Goal: Obtain resource: Obtain resource

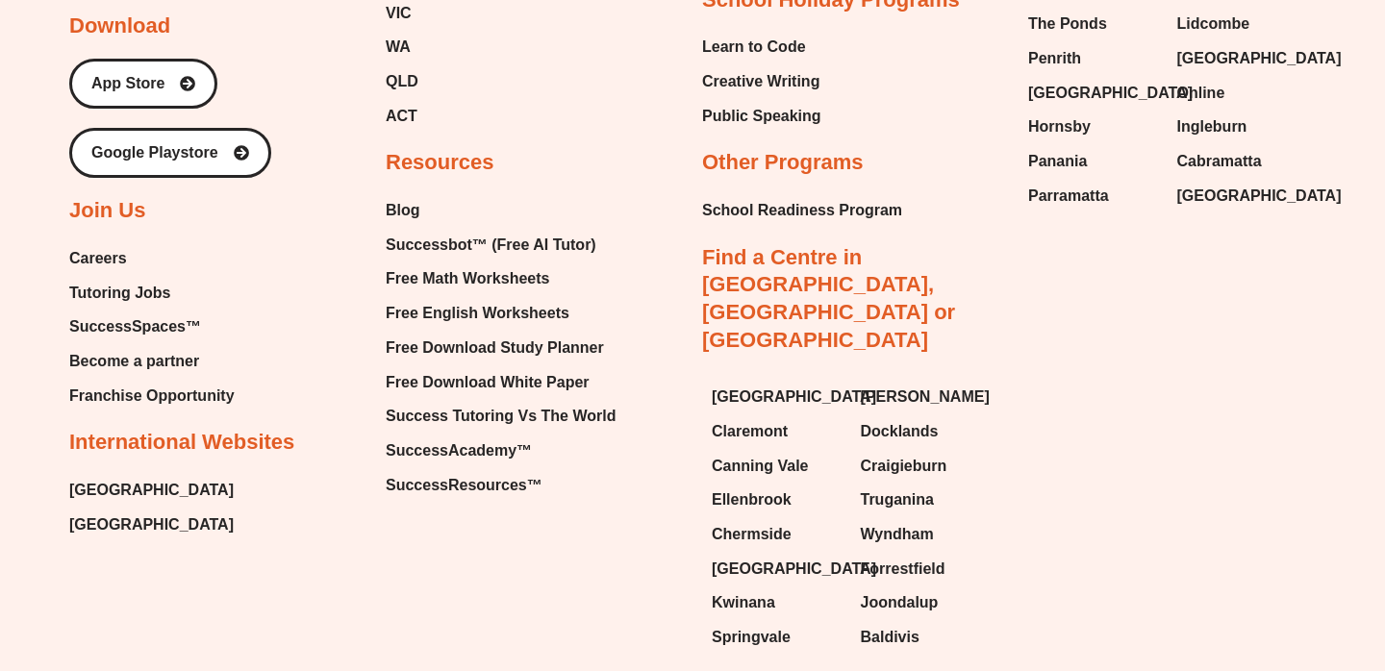
scroll to position [8269, 0]
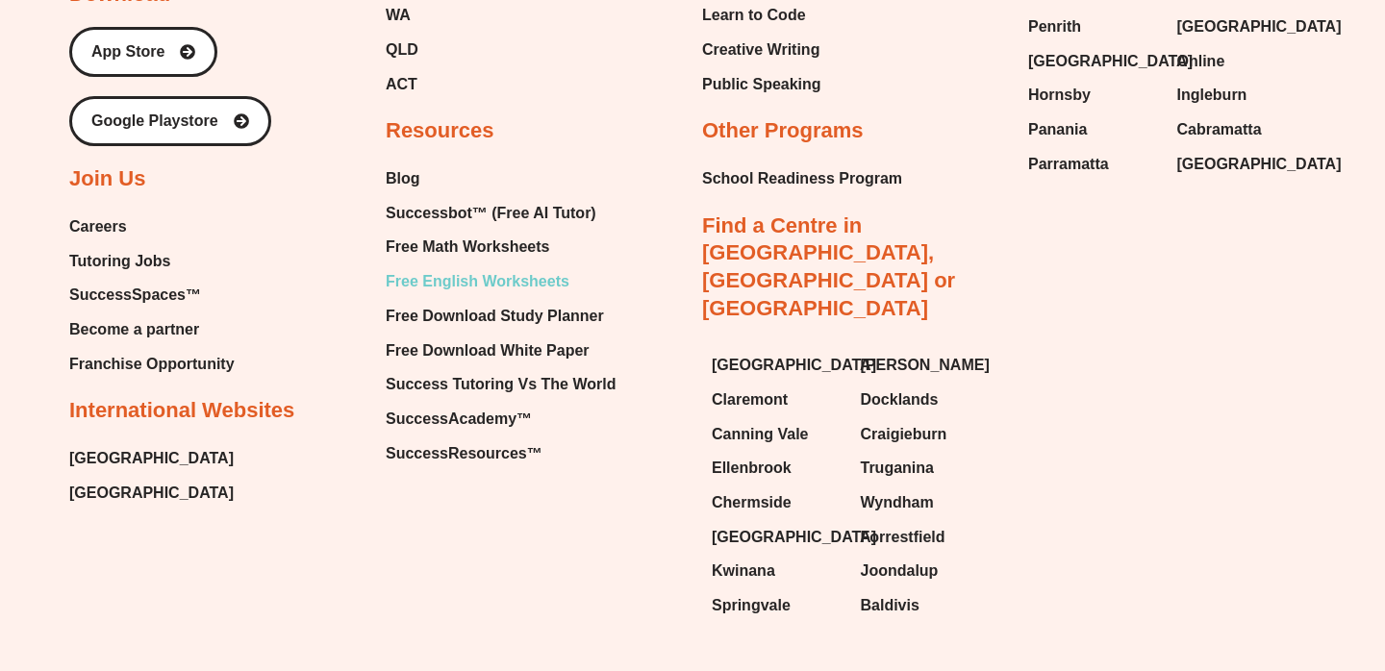
click at [434, 267] on span "Free English Worksheets" at bounding box center [478, 281] width 184 height 29
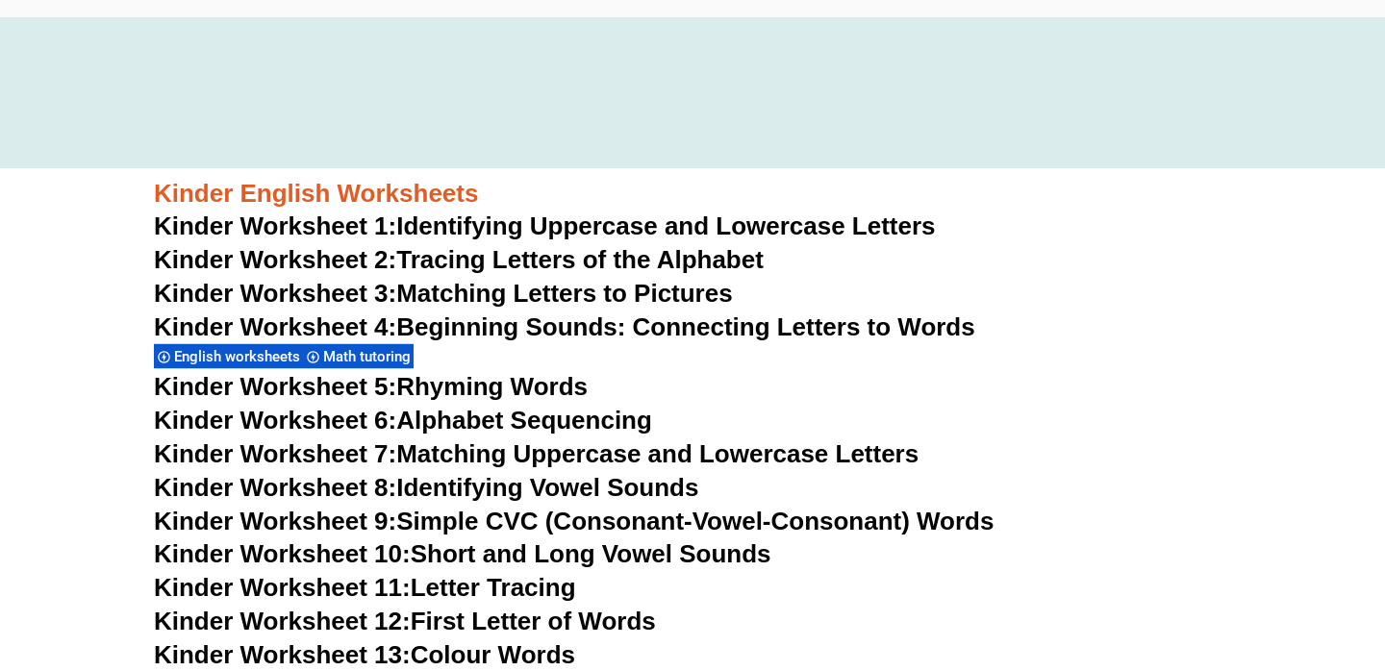
scroll to position [646, 0]
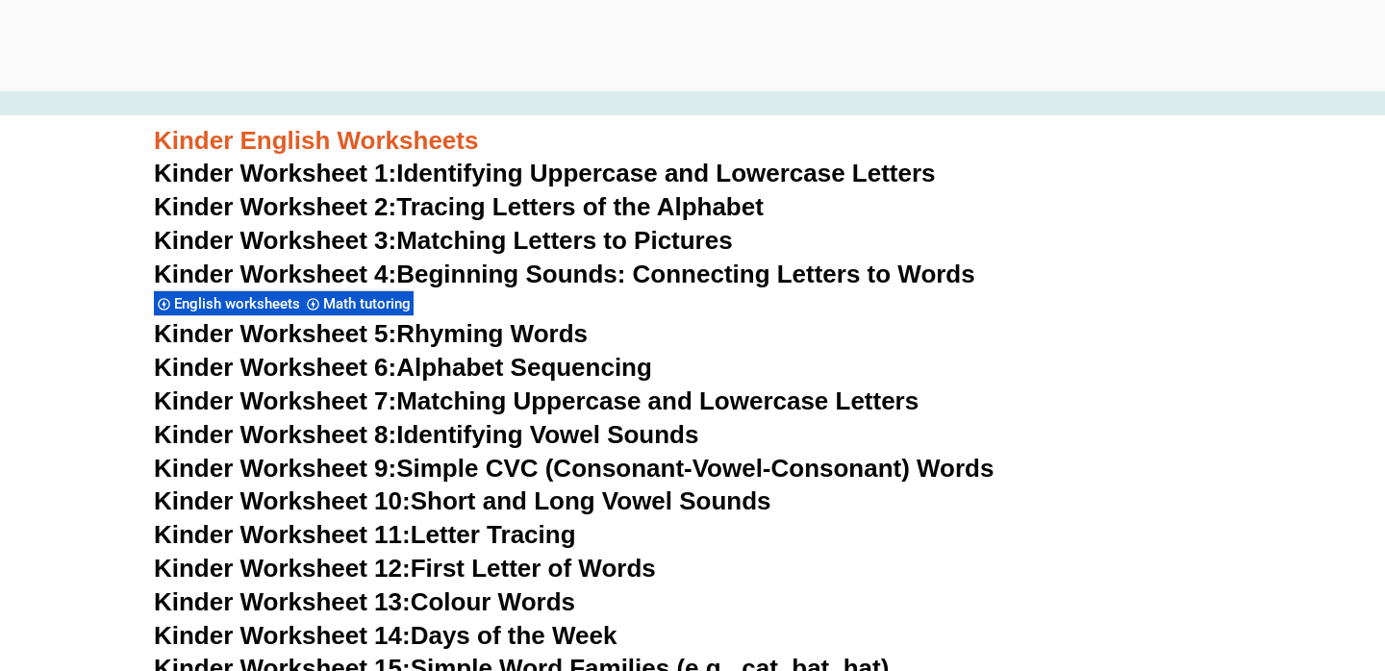
click at [248, 305] on span "English worksheets" at bounding box center [240, 303] width 132 height 17
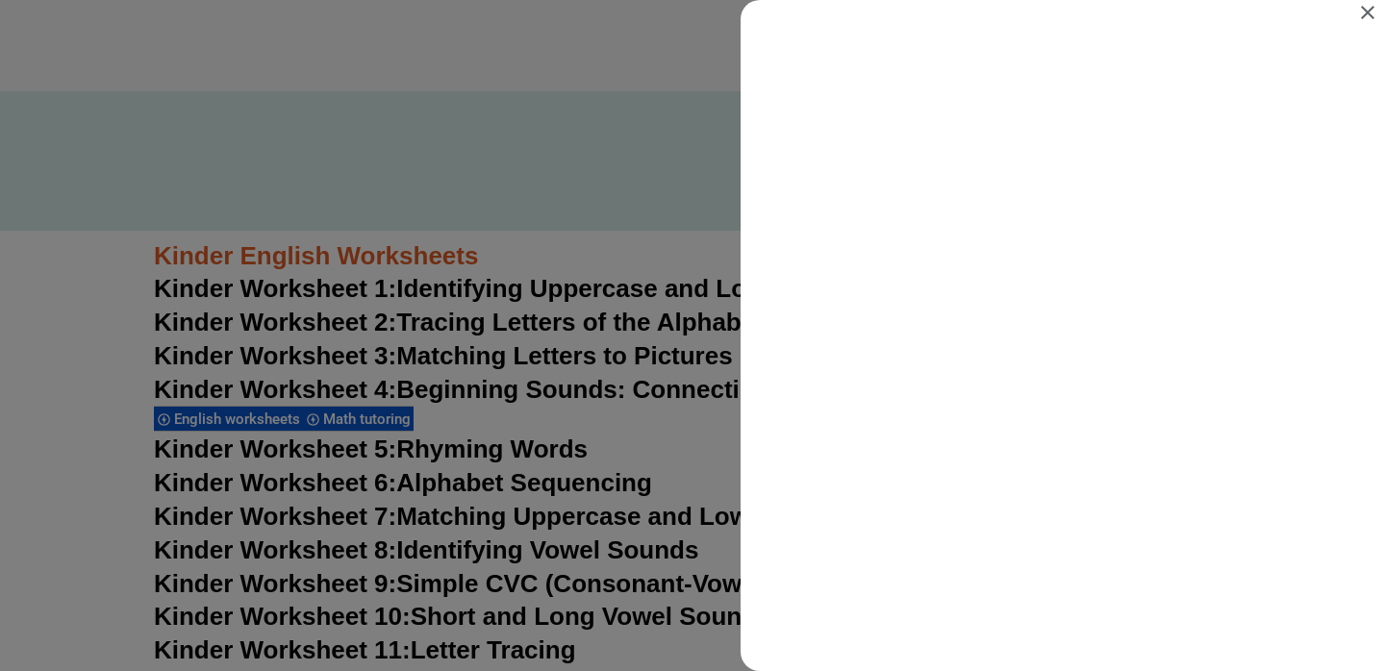
scroll to position [0, 0]
click at [1370, 18] on icon "Close" at bounding box center [1367, 12] width 23 height 23
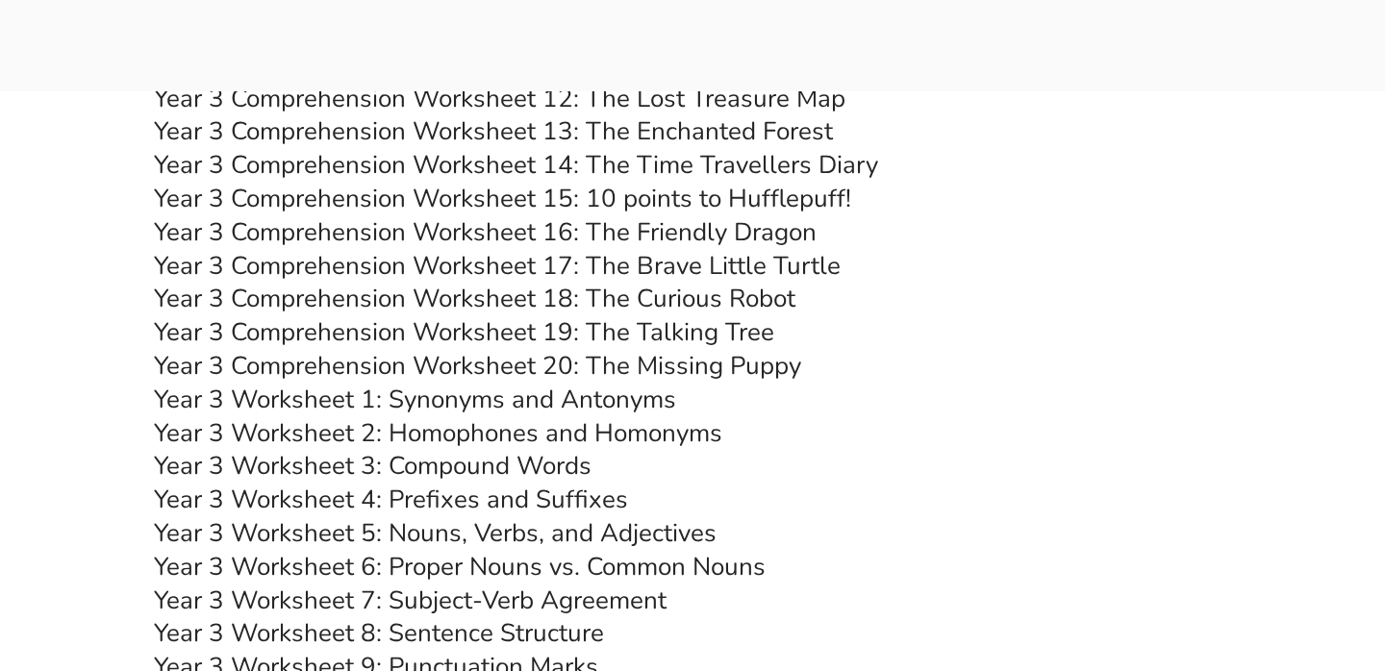
scroll to position [6668, 0]
